Goal: Information Seeking & Learning: Learn about a topic

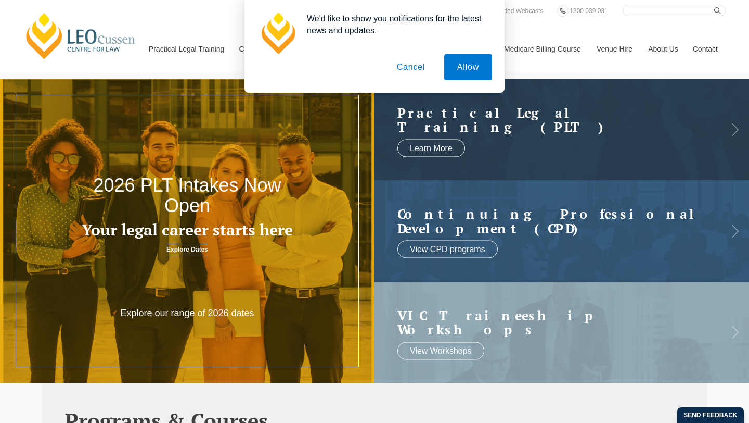
click at [413, 63] on button "Cancel" at bounding box center [411, 67] width 55 height 26
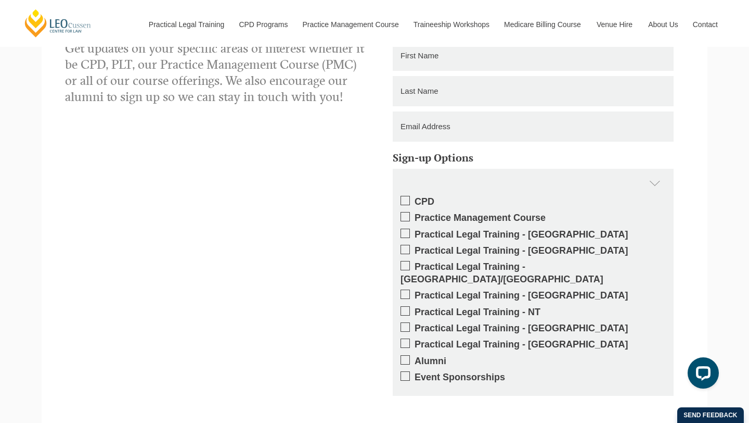
scroll to position [1895, 0]
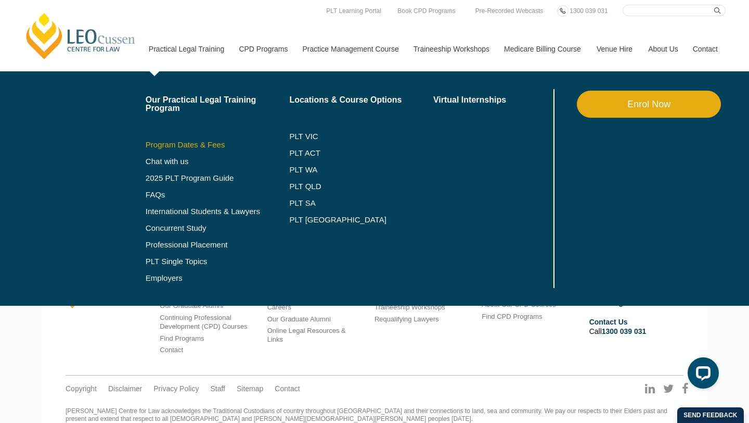
click at [175, 147] on link "Program Dates & Fees" at bounding box center [218, 145] width 144 height 8
